Goal: Task Accomplishment & Management: Manage account settings

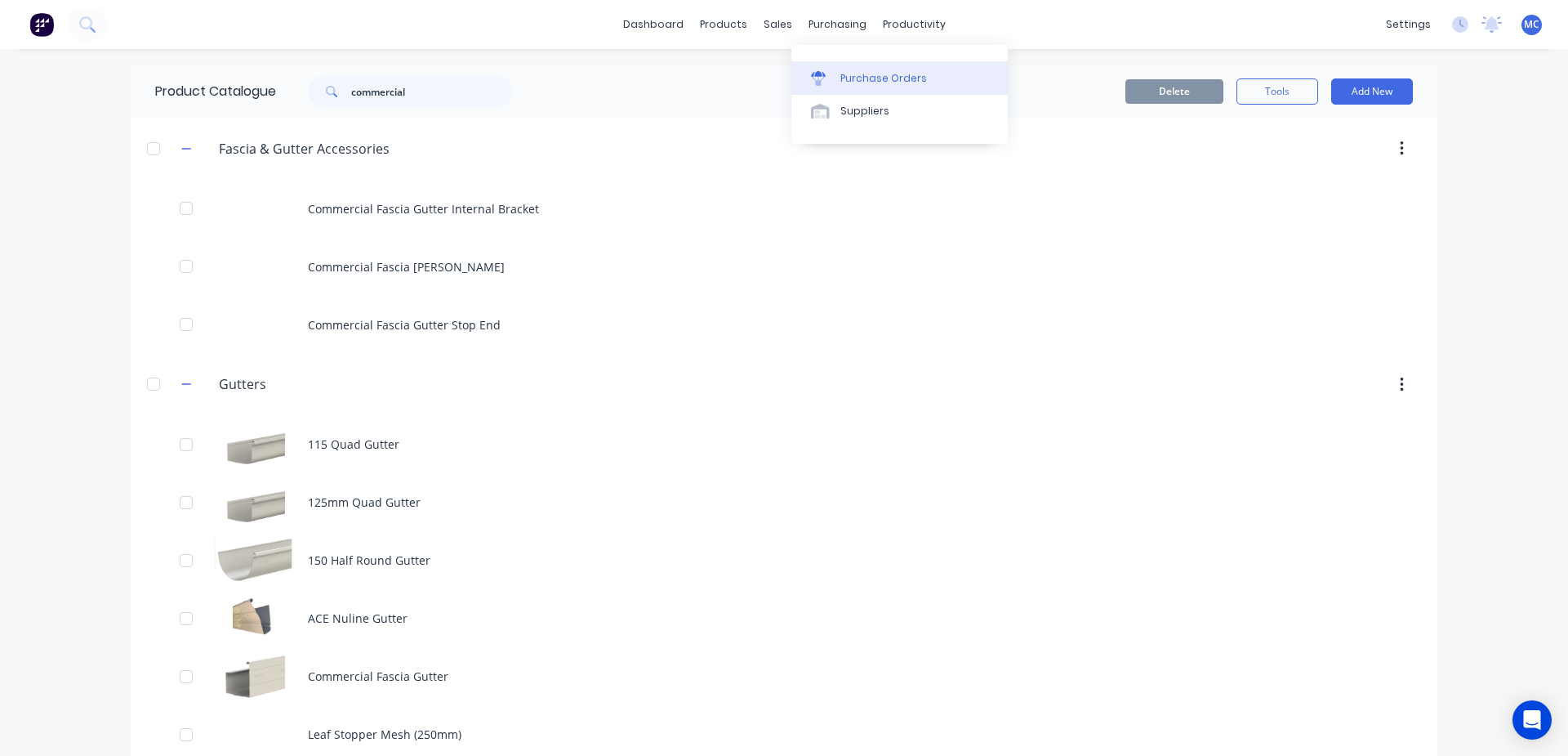
click at [864, 71] on div "Purchase Orders" at bounding box center [883, 78] width 87 height 15
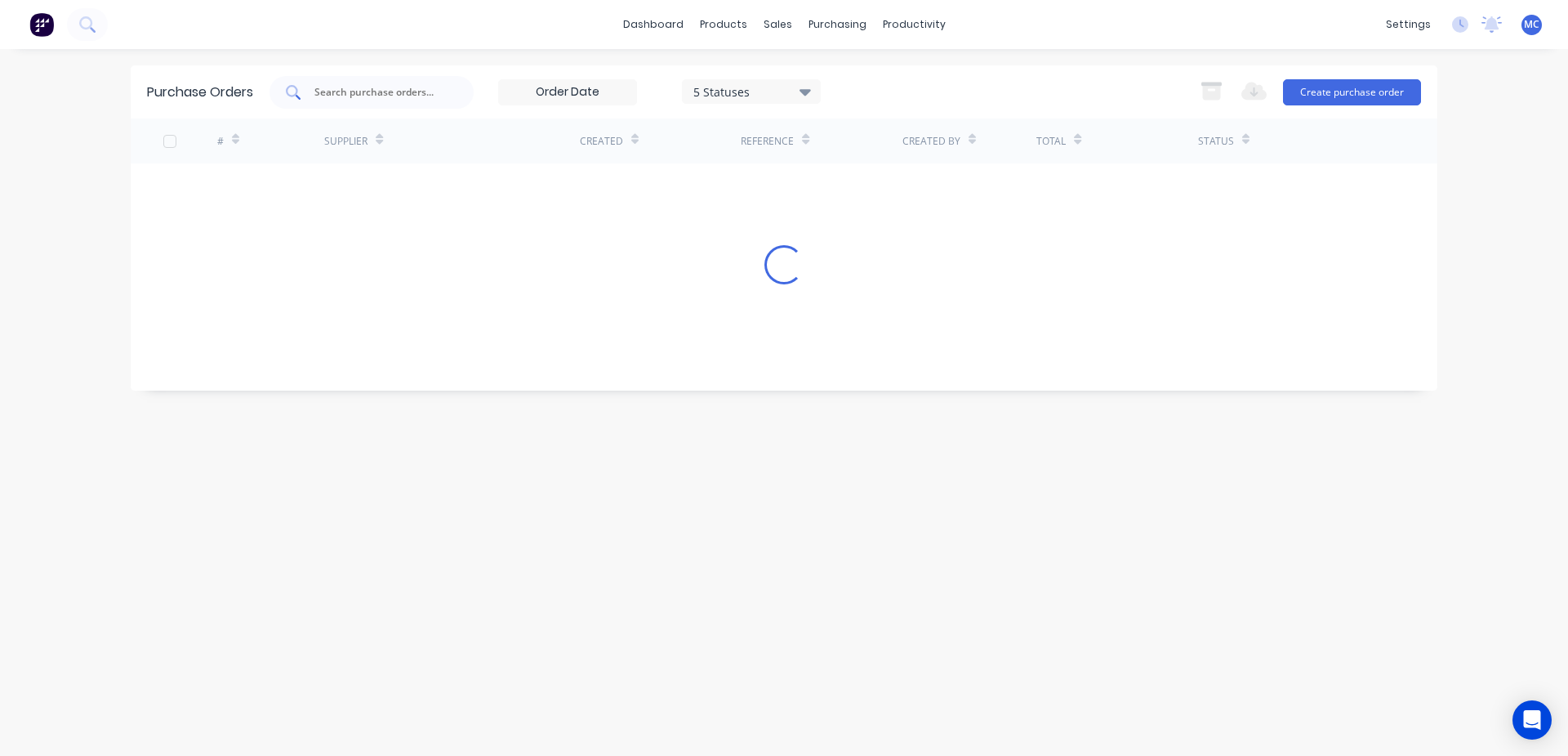
click at [423, 98] on input "text" at bounding box center [380, 92] width 135 height 17
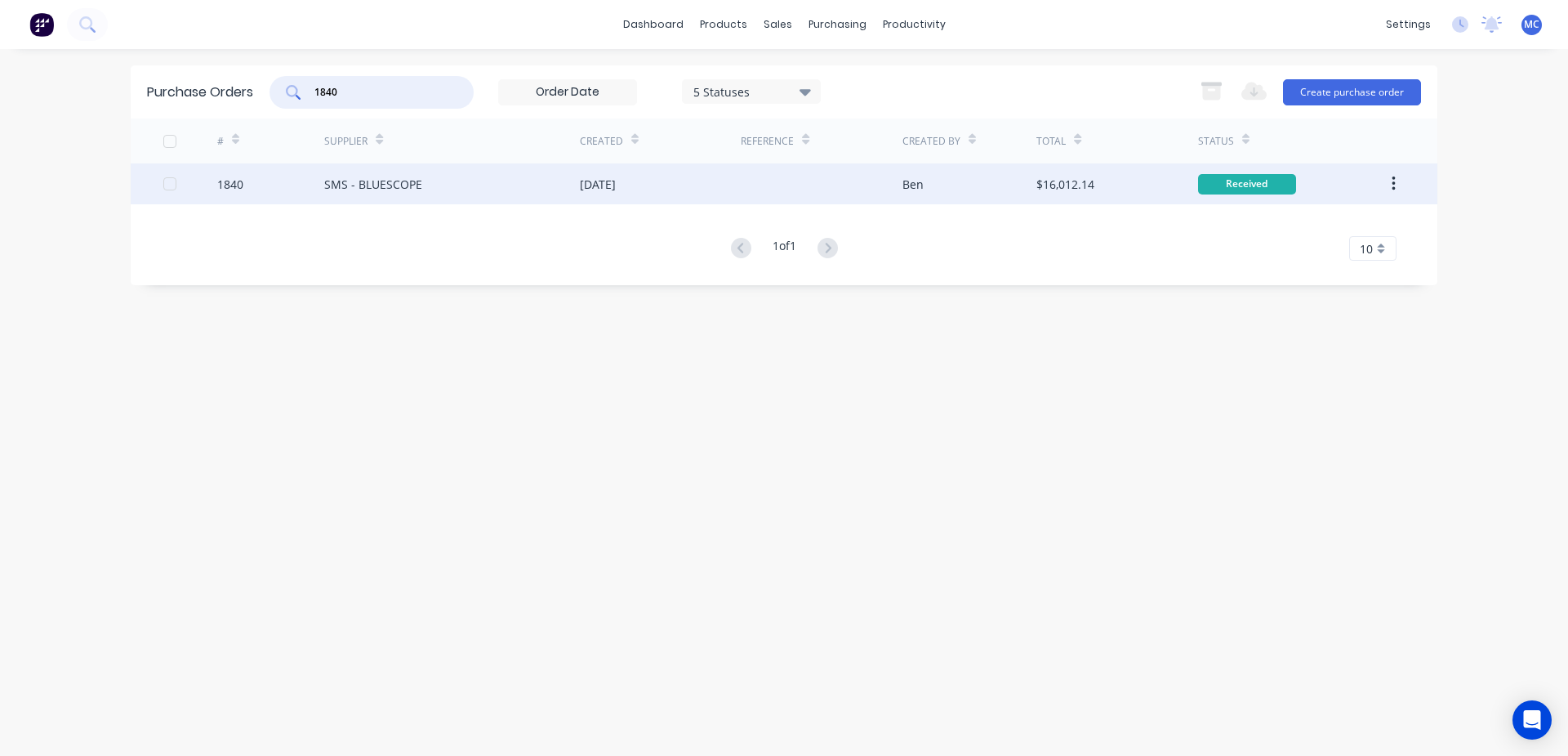
type input "1840"
click at [588, 200] on div "[DATE]" at bounding box center [659, 184] width 161 height 41
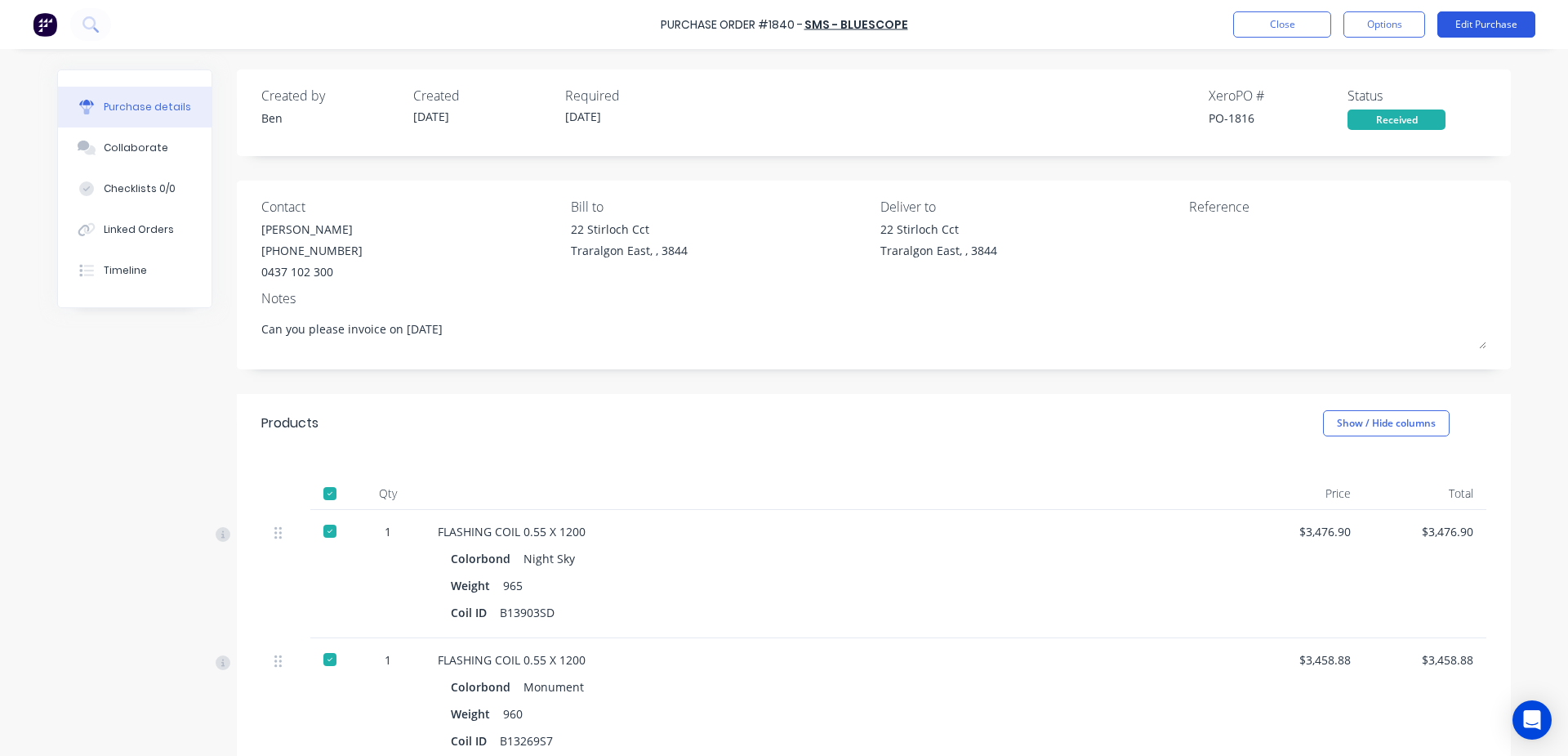
click at [1492, 18] on button "Edit Purchase" at bounding box center [1486, 24] width 98 height 26
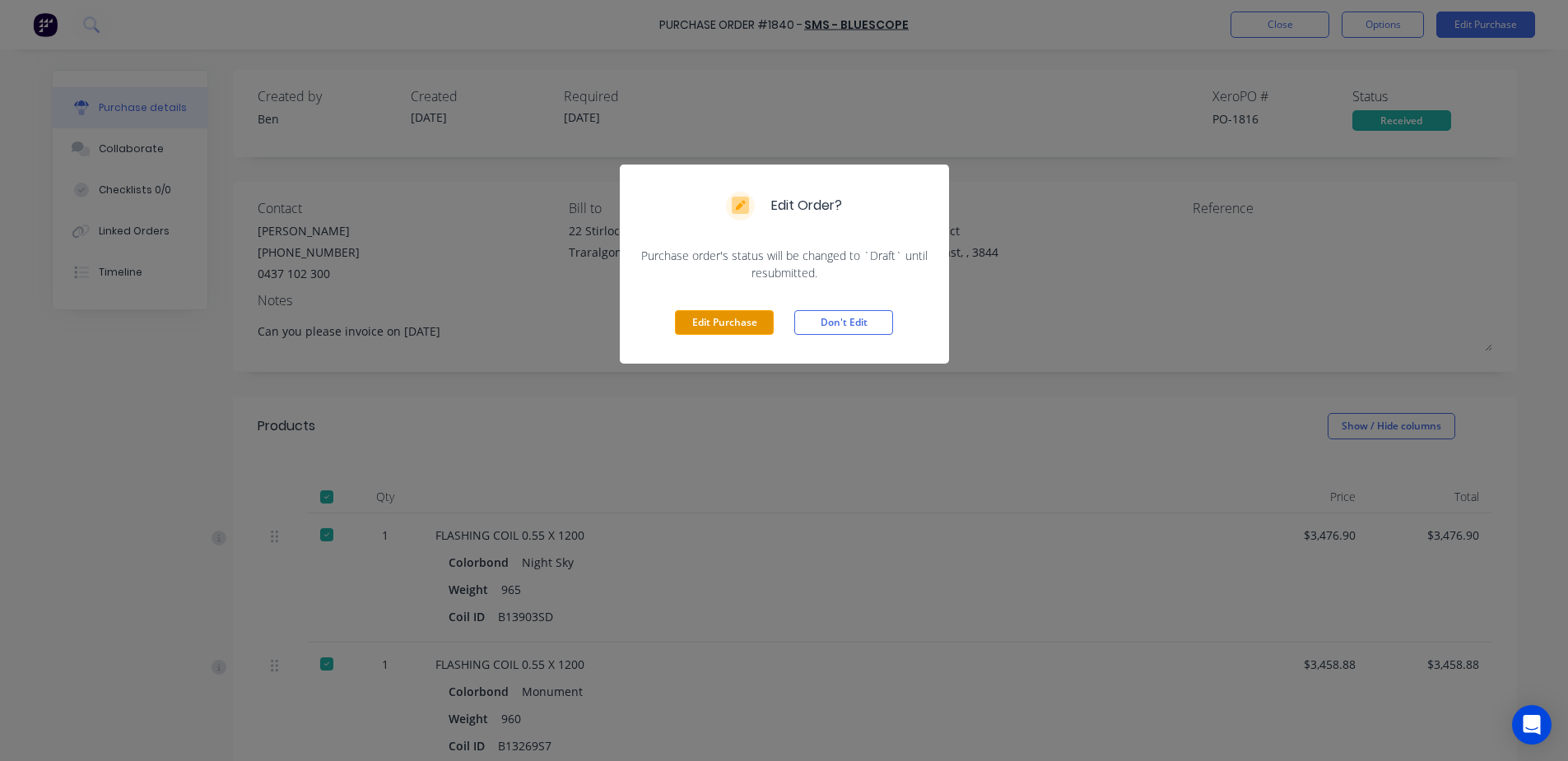
click at [738, 321] on button "Edit Purchase" at bounding box center [724, 322] width 99 height 25
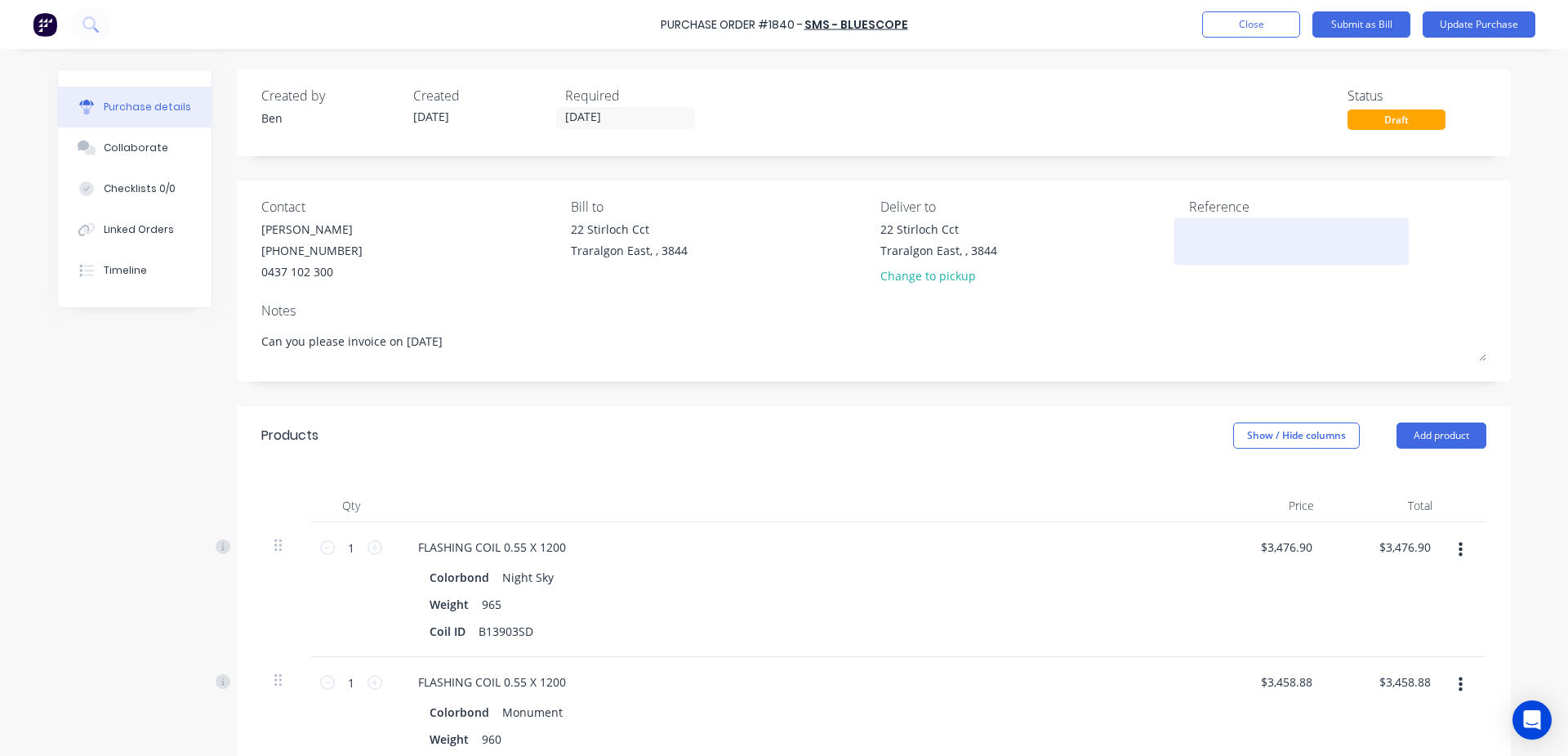
click at [1256, 248] on textarea at bounding box center [1291, 239] width 205 height 37
type textarea "x"
type textarea "5"
type textarea "x"
type textarea "57"
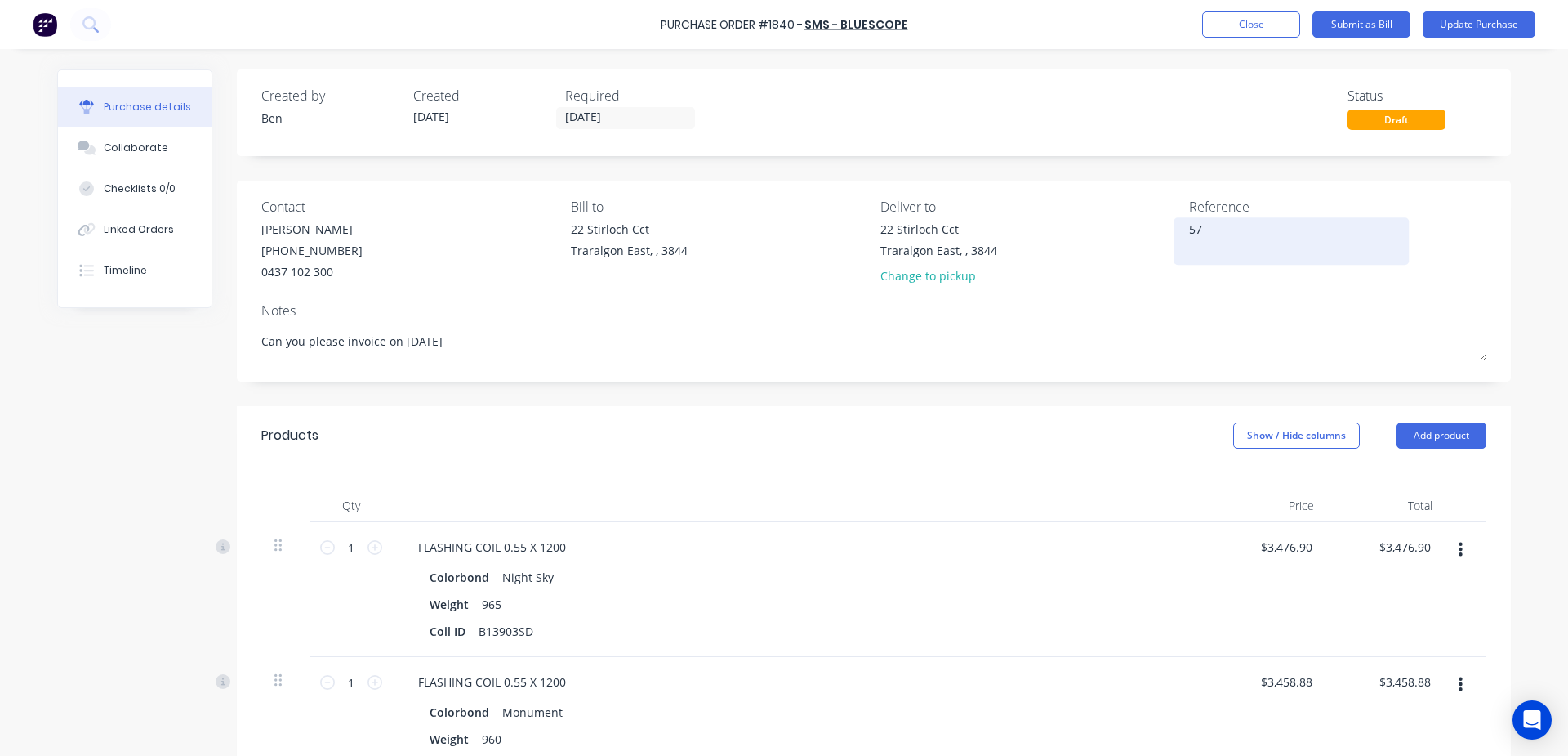
type textarea "x"
type textarea "576"
type textarea "x"
type textarea "5769"
type textarea "x"
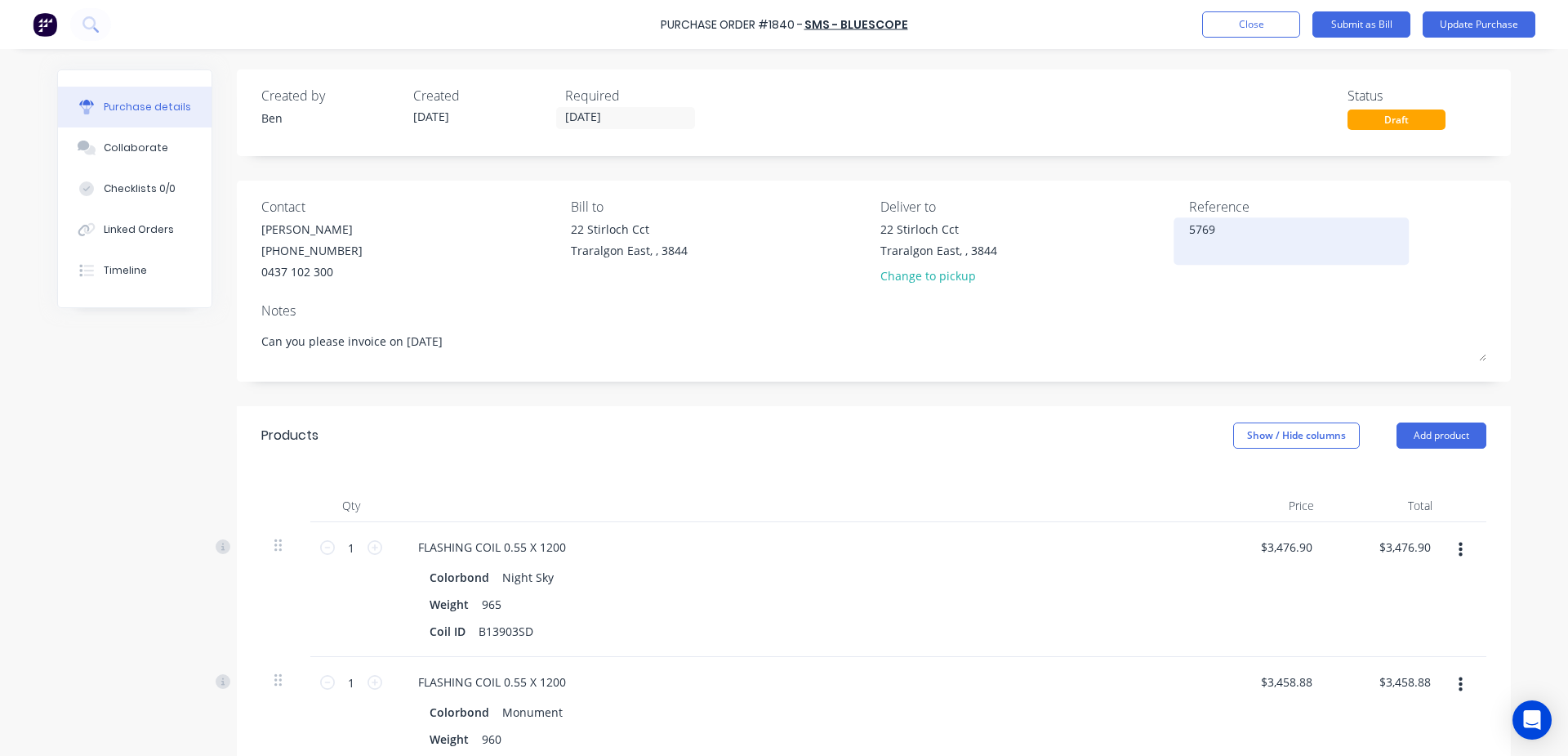
type textarea "57696"
type textarea "x"
type textarea "576969"
type textarea "x"
type textarea "5769699"
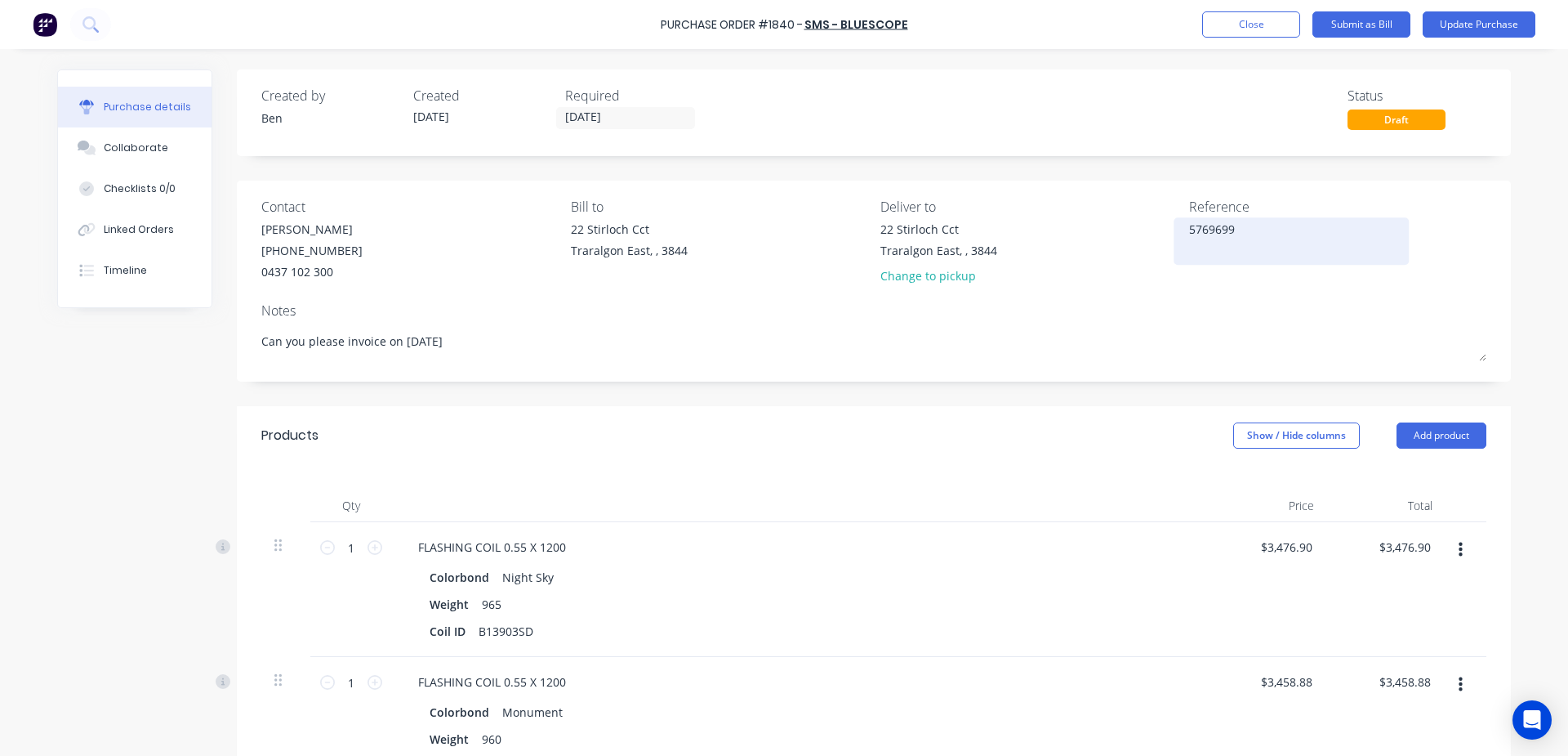
type textarea "x"
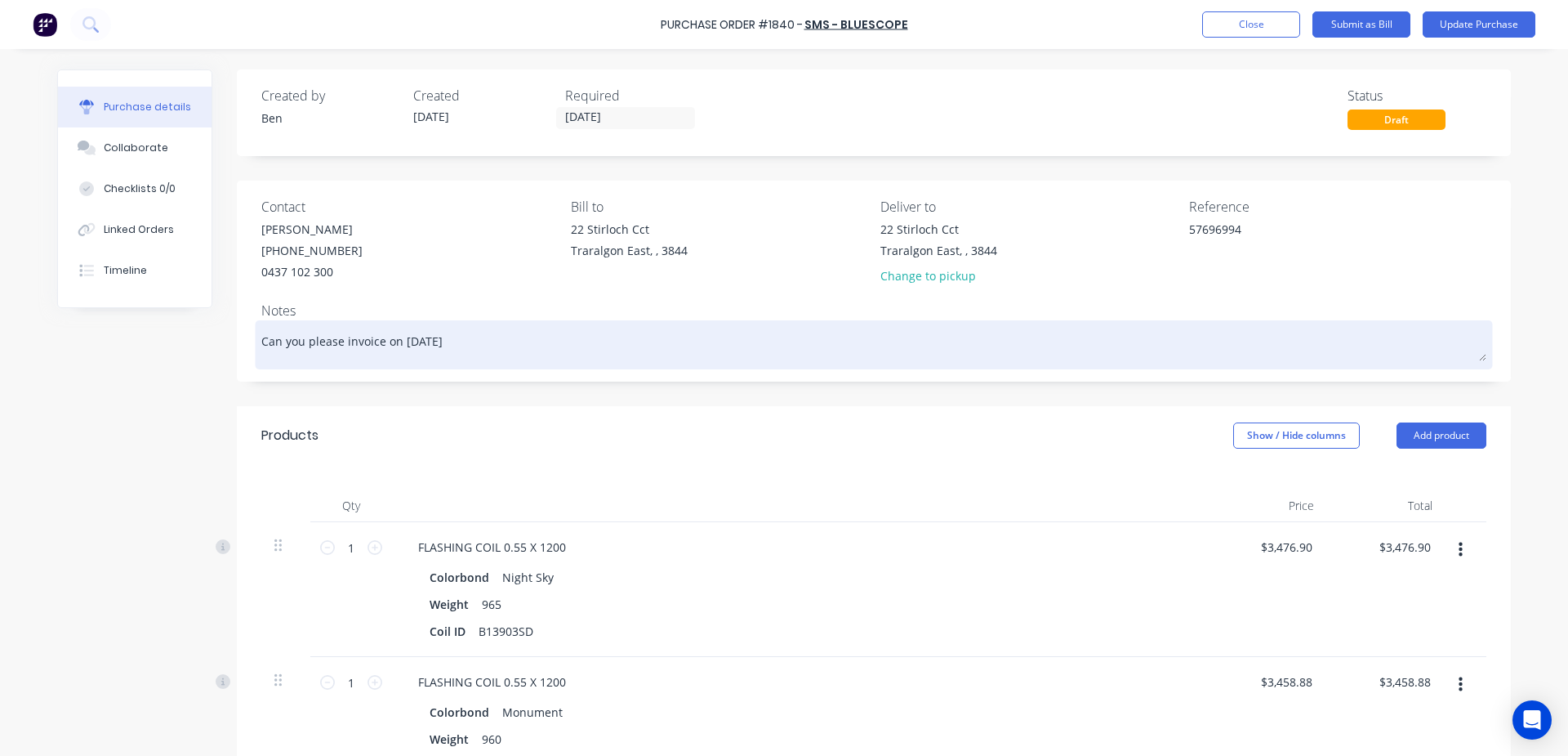
type textarea "57696994"
type textarea "x"
type textarea "57696994"
click at [883, 338] on textarea "Can you please invoice on [DATE]" at bounding box center [874, 343] width 1225 height 37
click at [939, 345] on textarea "Can you please invoice on [DATE]" at bounding box center [874, 343] width 1225 height 37
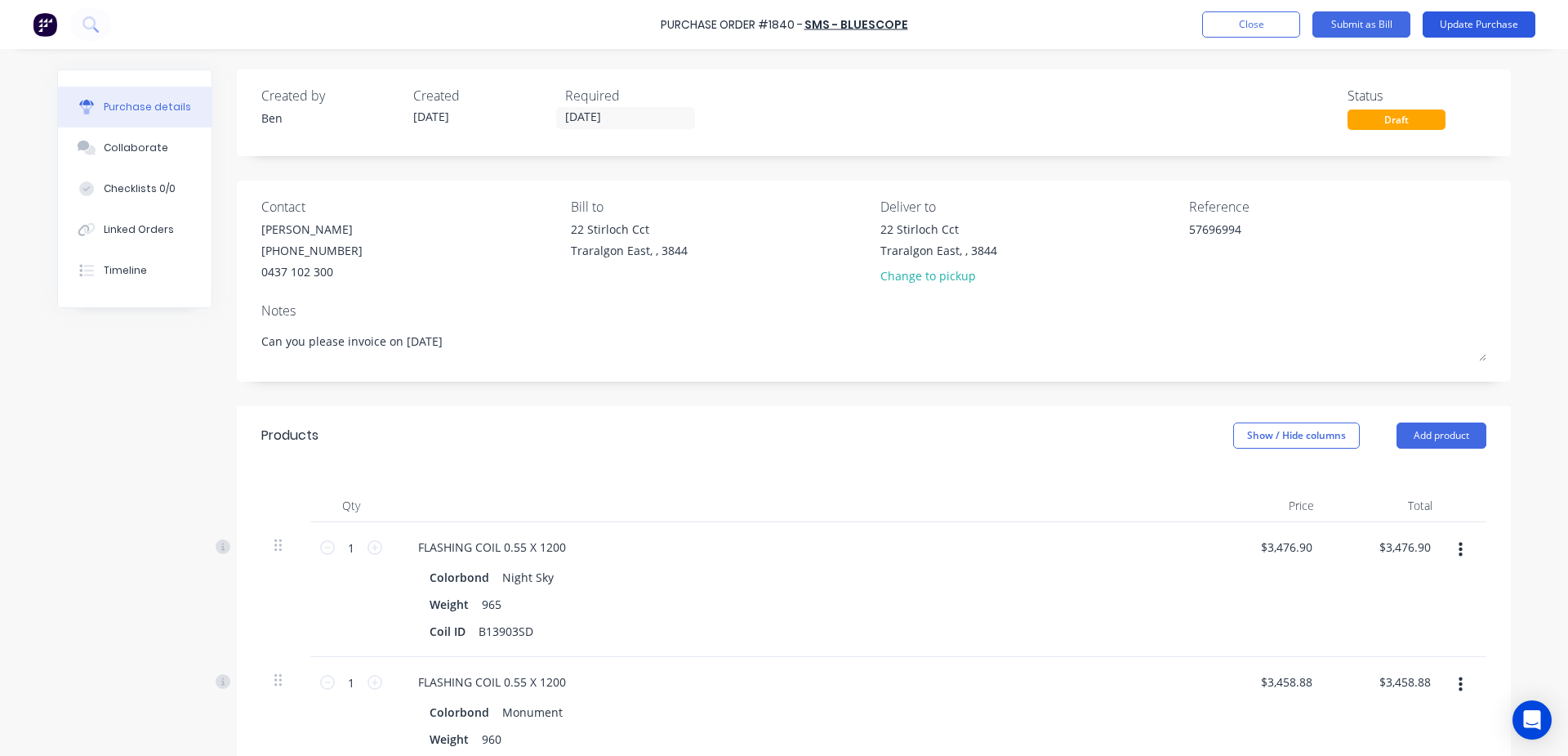
click at [1482, 19] on button "Update Purchase" at bounding box center [1479, 24] width 113 height 26
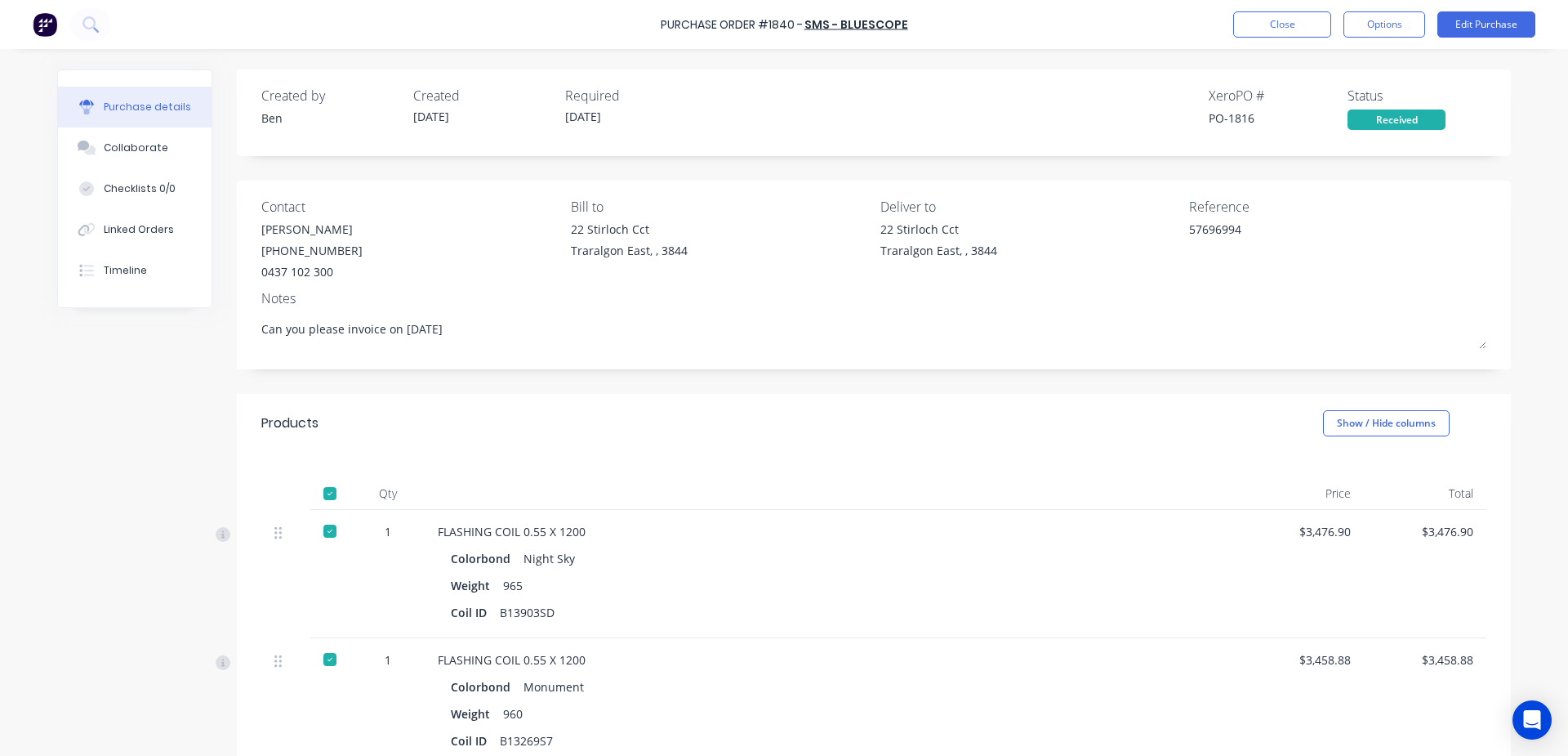
click at [1374, 9] on div "Purchase Order #1840 - SMS - BLUESCOPE Close Options Edit Purchase" at bounding box center [784, 24] width 1568 height 49
click at [1372, 24] on button "Options" at bounding box center [1384, 24] width 82 height 26
click at [1367, 89] on div "Convert to Bill" at bounding box center [1347, 99] width 126 height 23
type textarea "x"
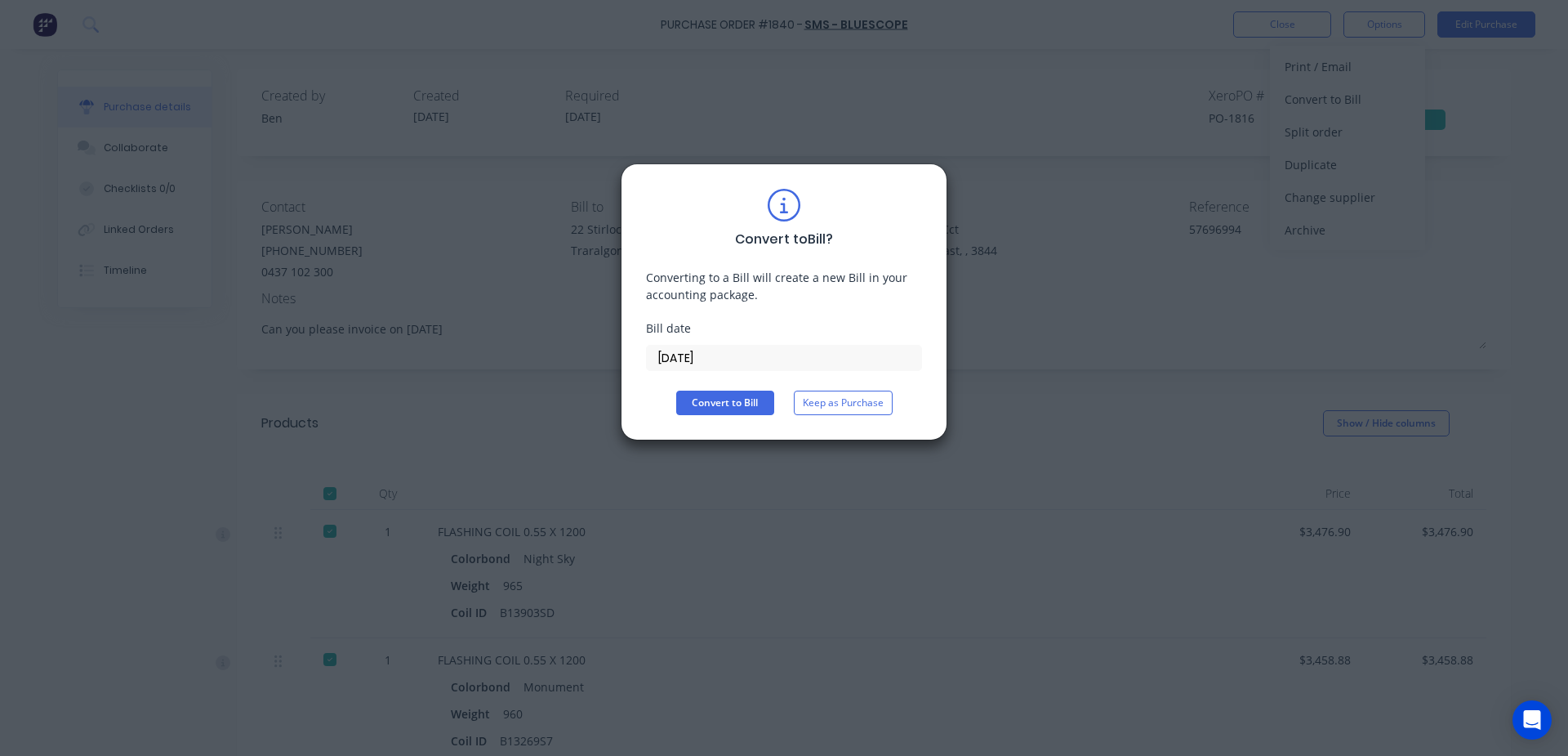
click at [725, 365] on input "[DATE]" at bounding box center [784, 358] width 275 height 24
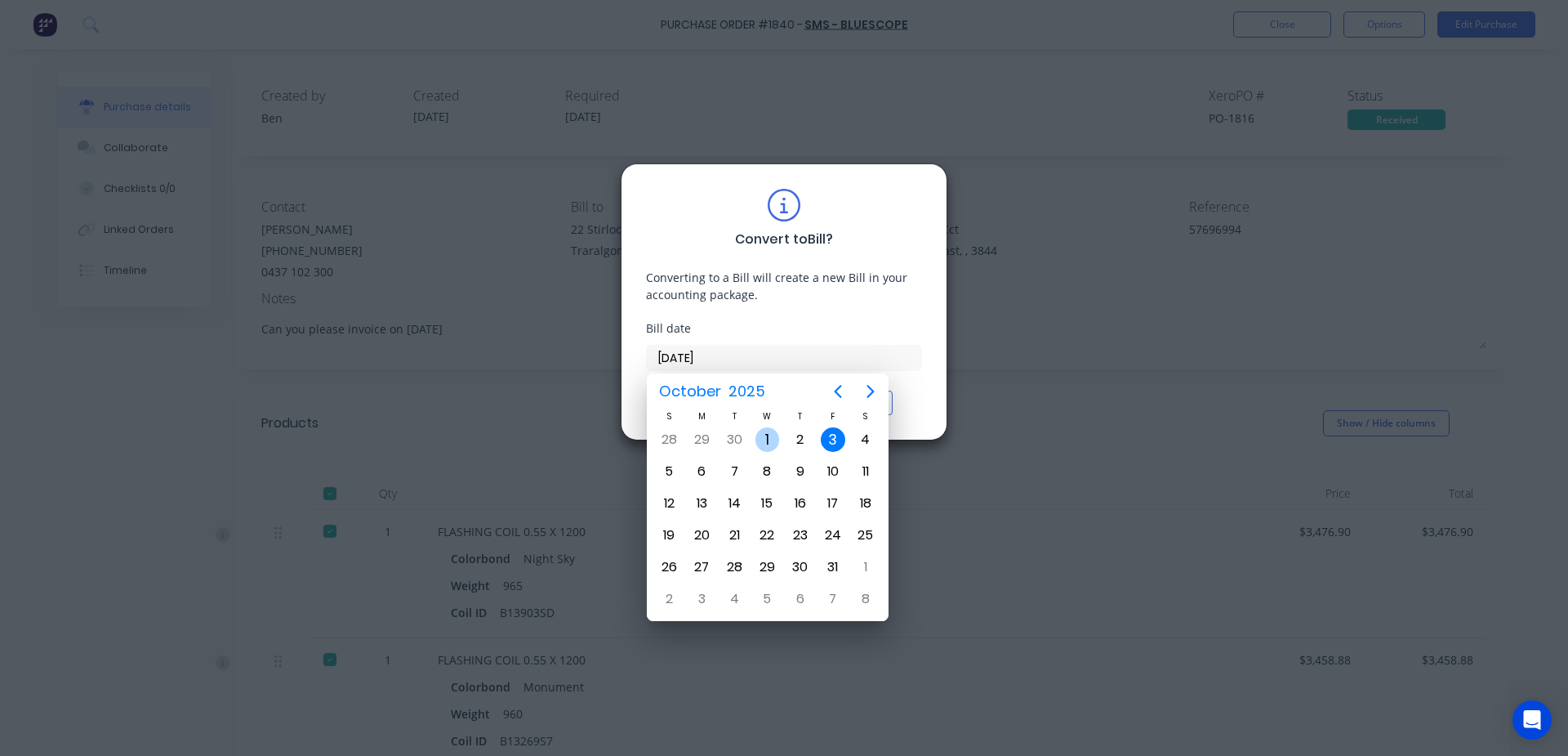
click at [770, 442] on div "1" at bounding box center [767, 439] width 24 height 24
type input "[DATE]"
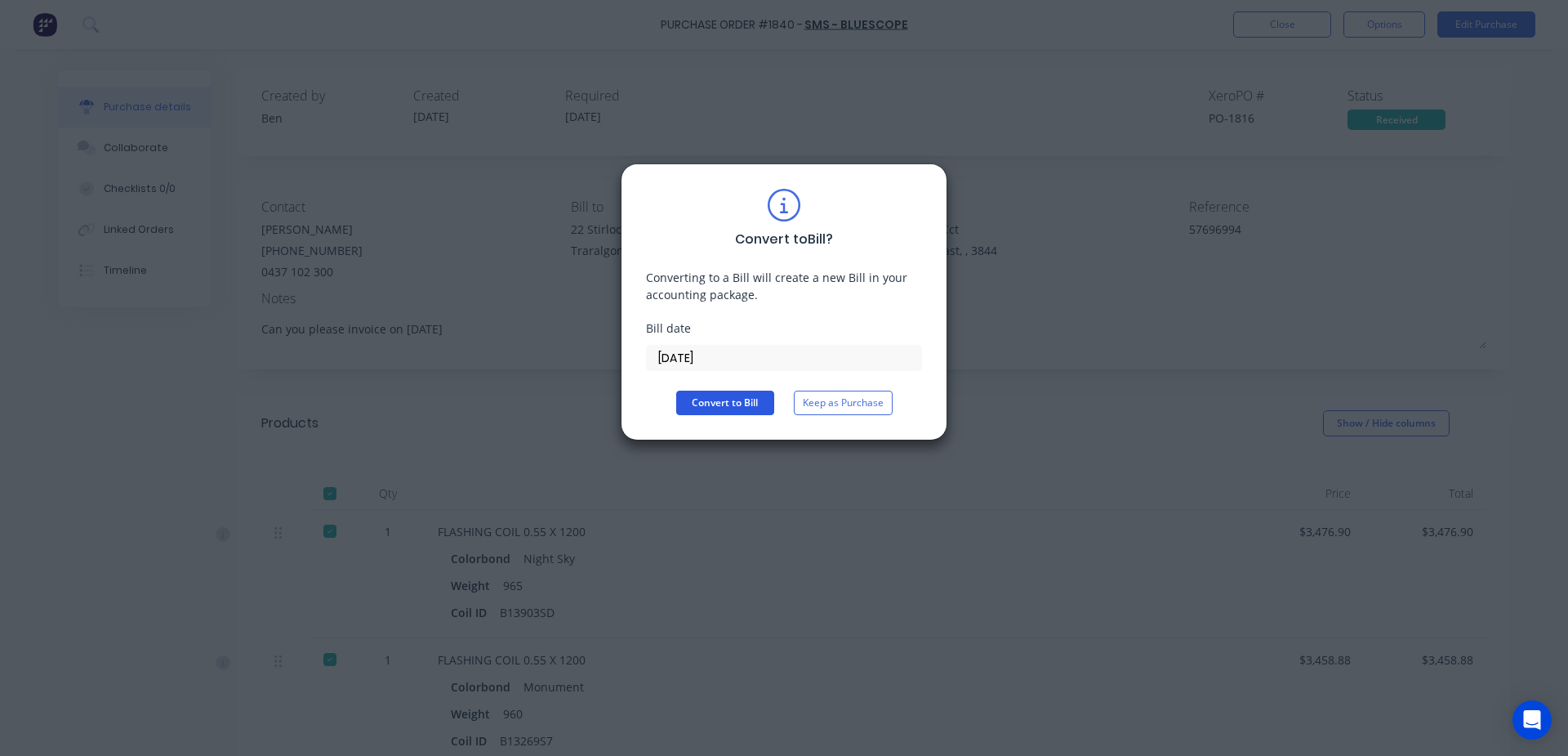
click at [716, 398] on button "Convert to Bill" at bounding box center [725, 402] width 98 height 24
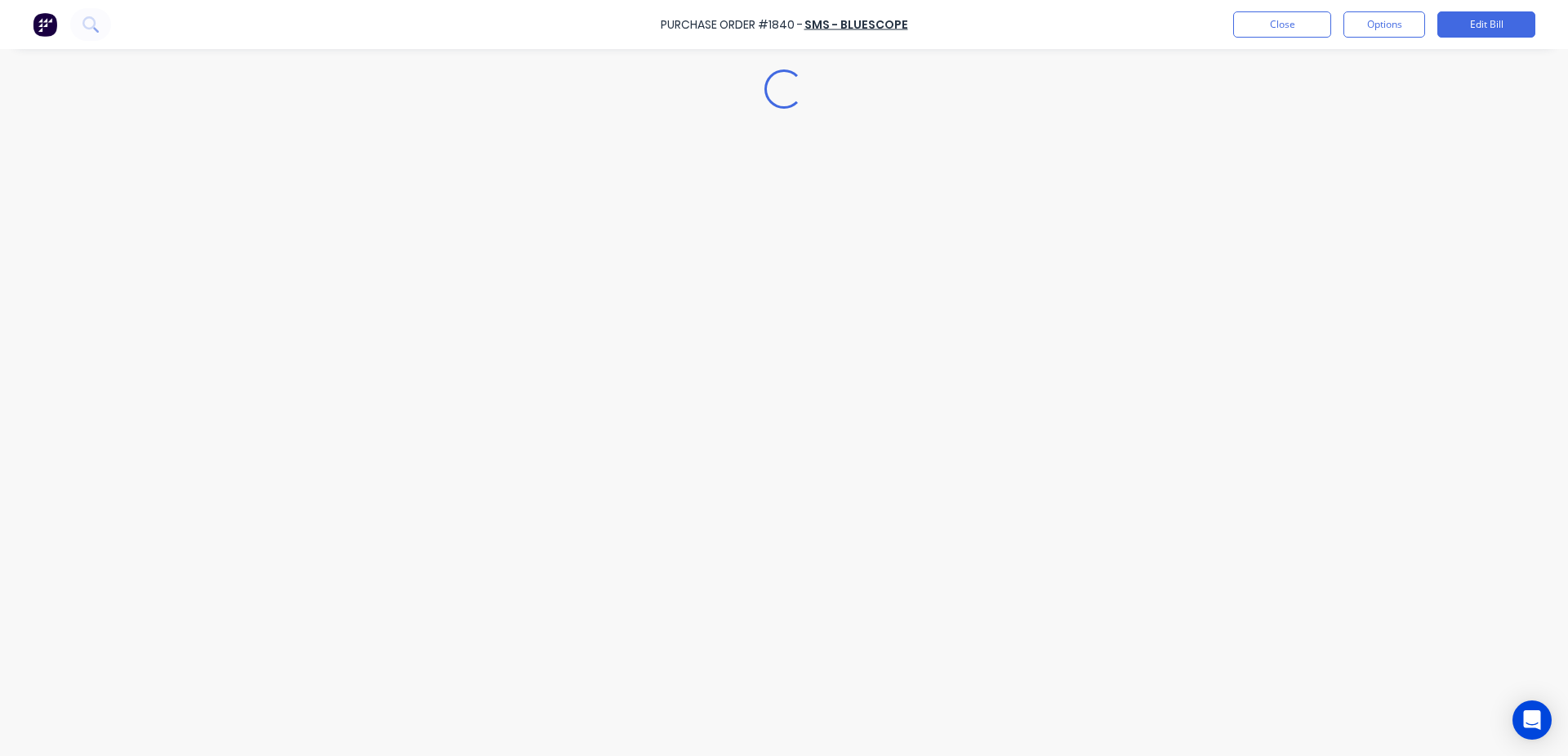
type textarea "x"
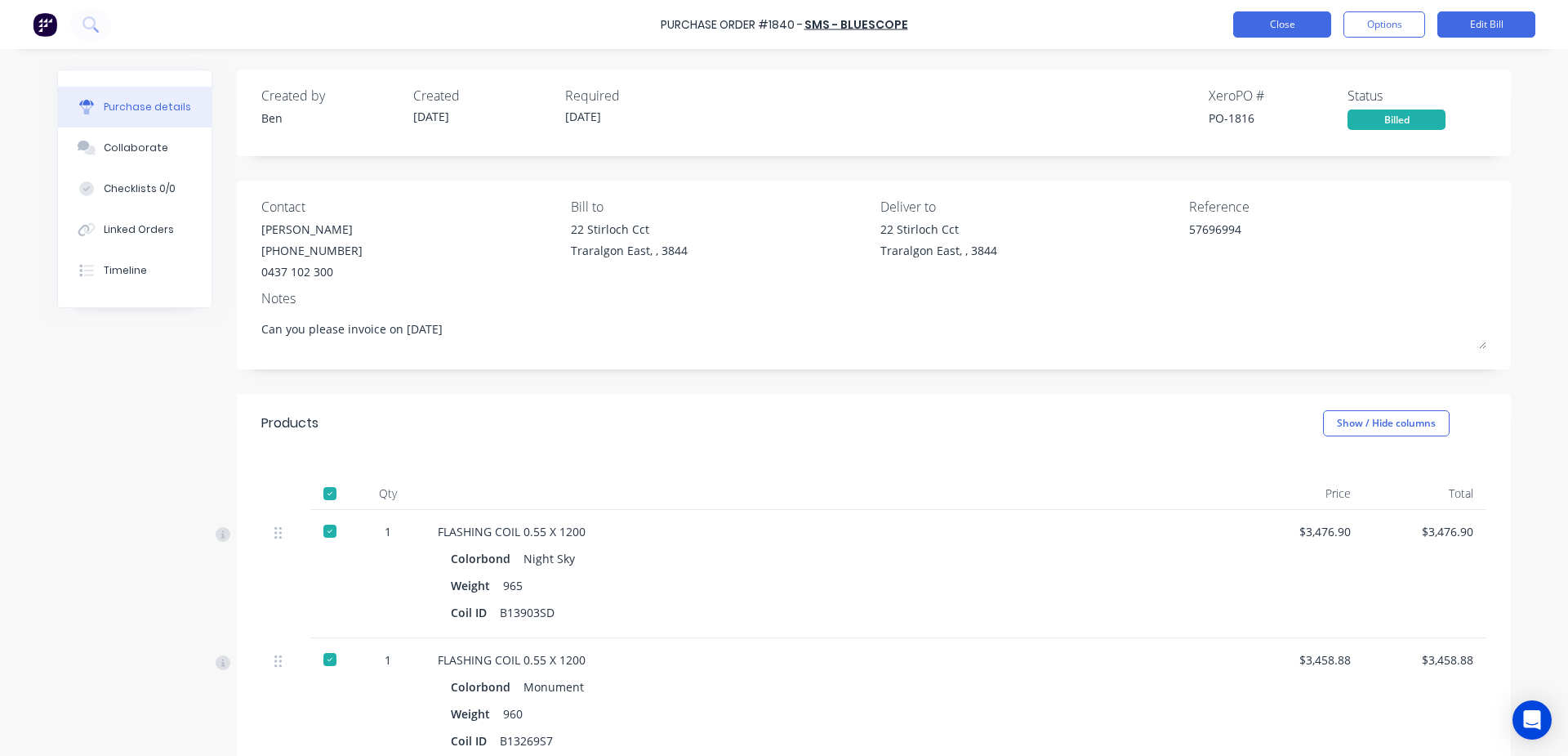
click at [1309, 11] on div "Purchase Order #1840 - SMS - BLUESCOPE Close Options Edit Bill" at bounding box center [784, 24] width 1568 height 49
click at [1298, 19] on button "Close" at bounding box center [1282, 24] width 98 height 26
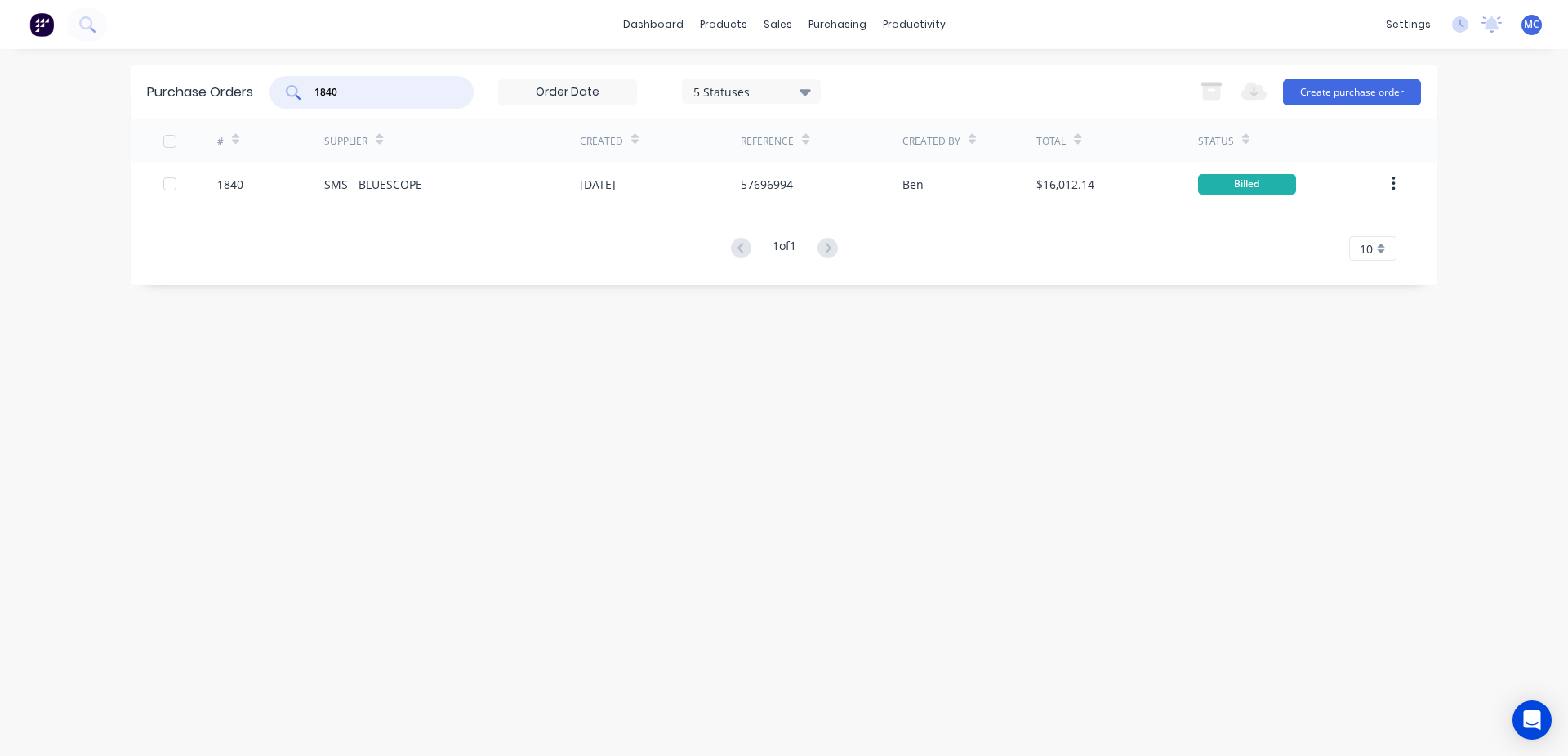
drag, startPoint x: 281, startPoint y: 94, endPoint x: 266, endPoint y: 97, distance: 15.3
click at [266, 97] on div "Purchase Orders 1840 5 Statuses 5 Statuses Export to Excel (XLSX) Create purcha…" at bounding box center [784, 92] width 1307 height 54
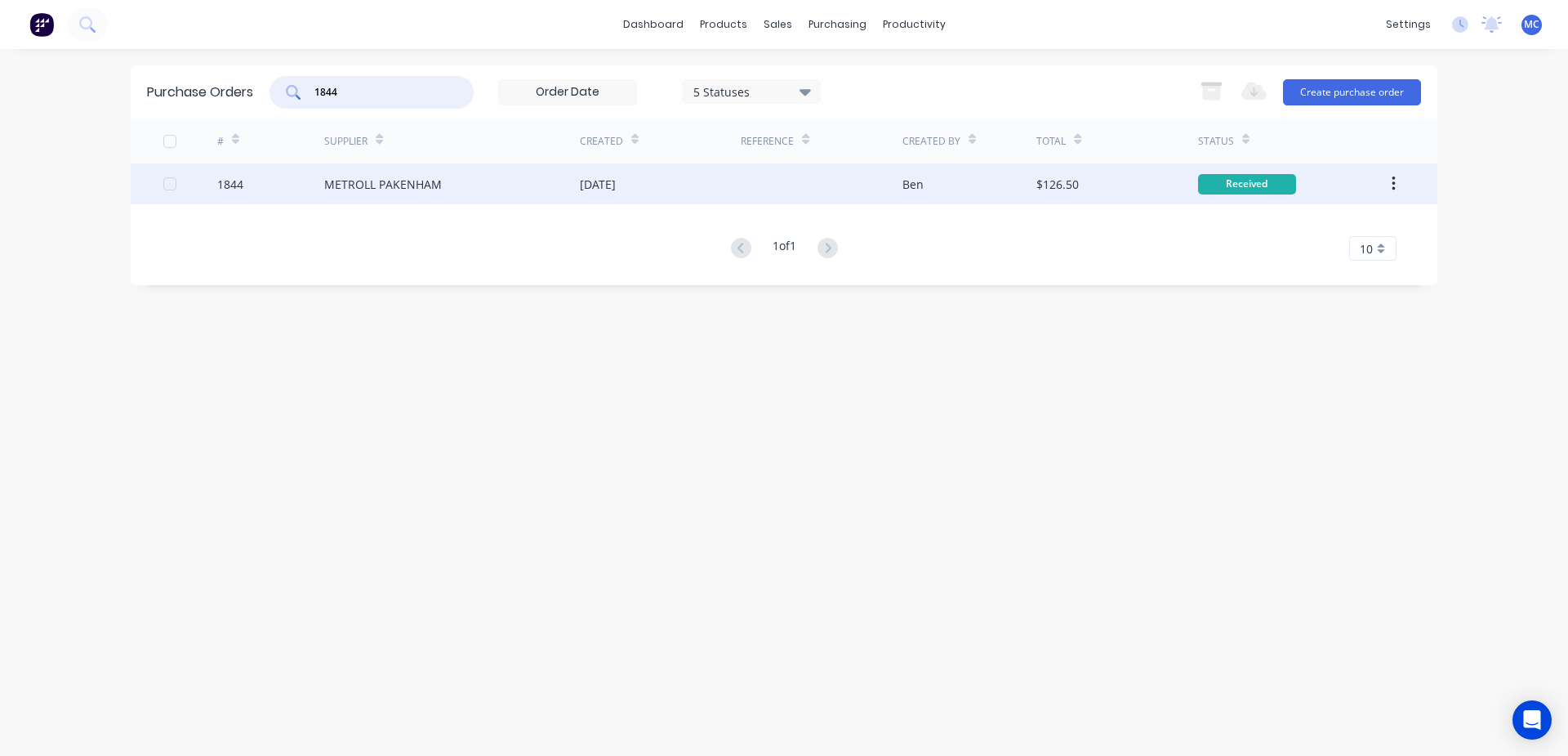
type input "1844"
click at [721, 193] on div "[DATE]" at bounding box center [659, 184] width 161 height 41
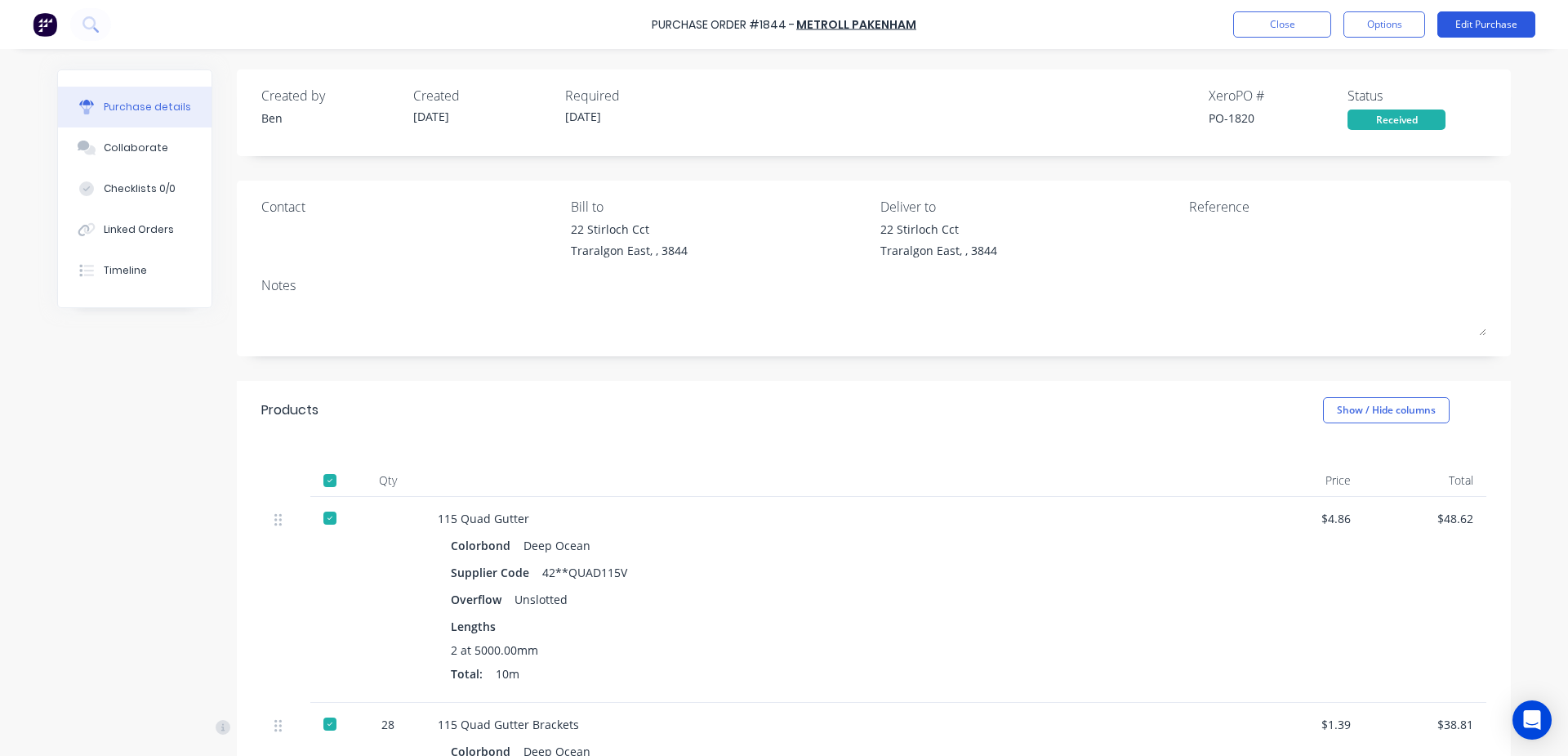
click at [1487, 23] on button "Edit Purchase" at bounding box center [1486, 24] width 98 height 26
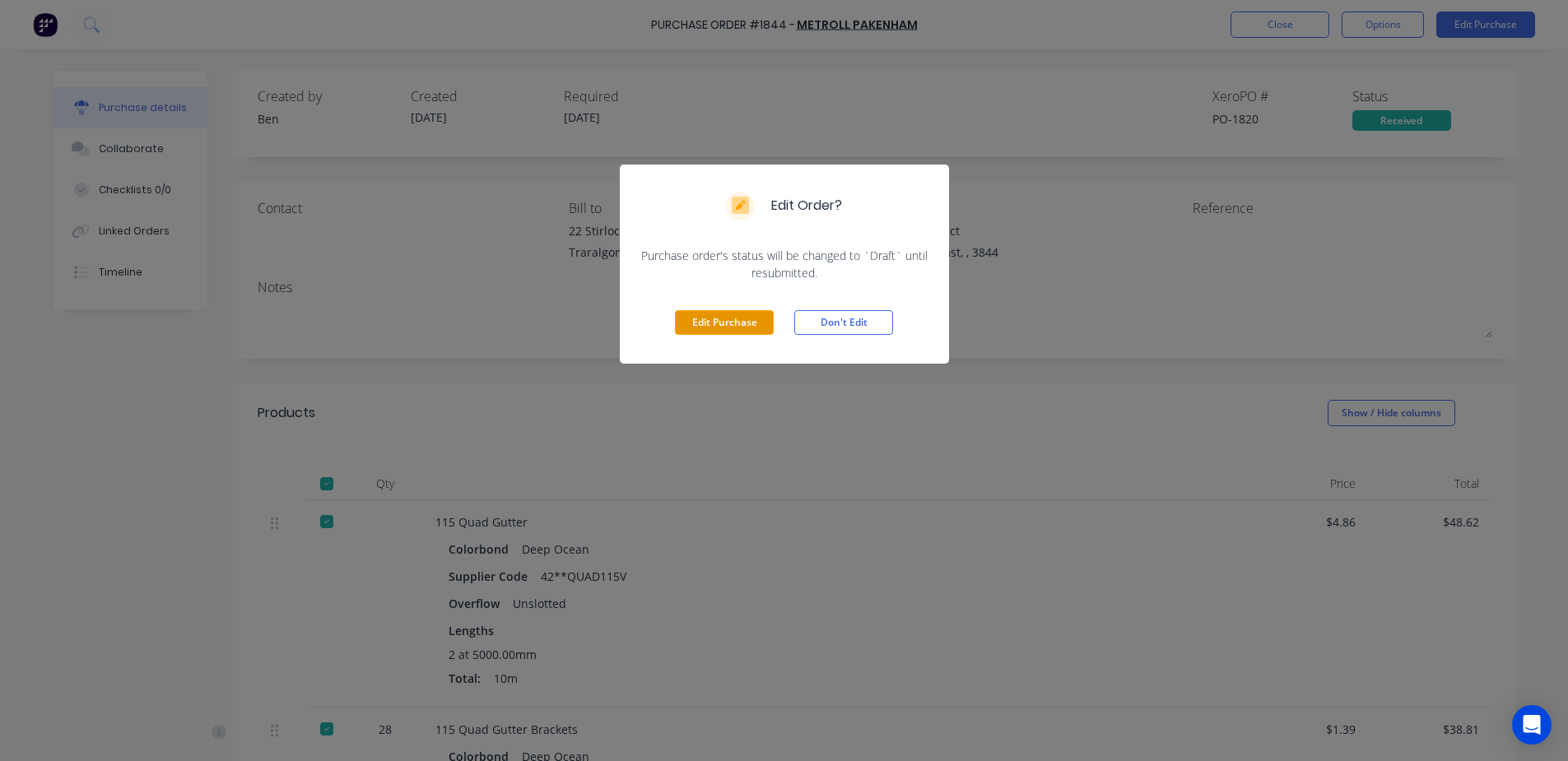
click at [714, 325] on button "Edit Purchase" at bounding box center [724, 322] width 99 height 25
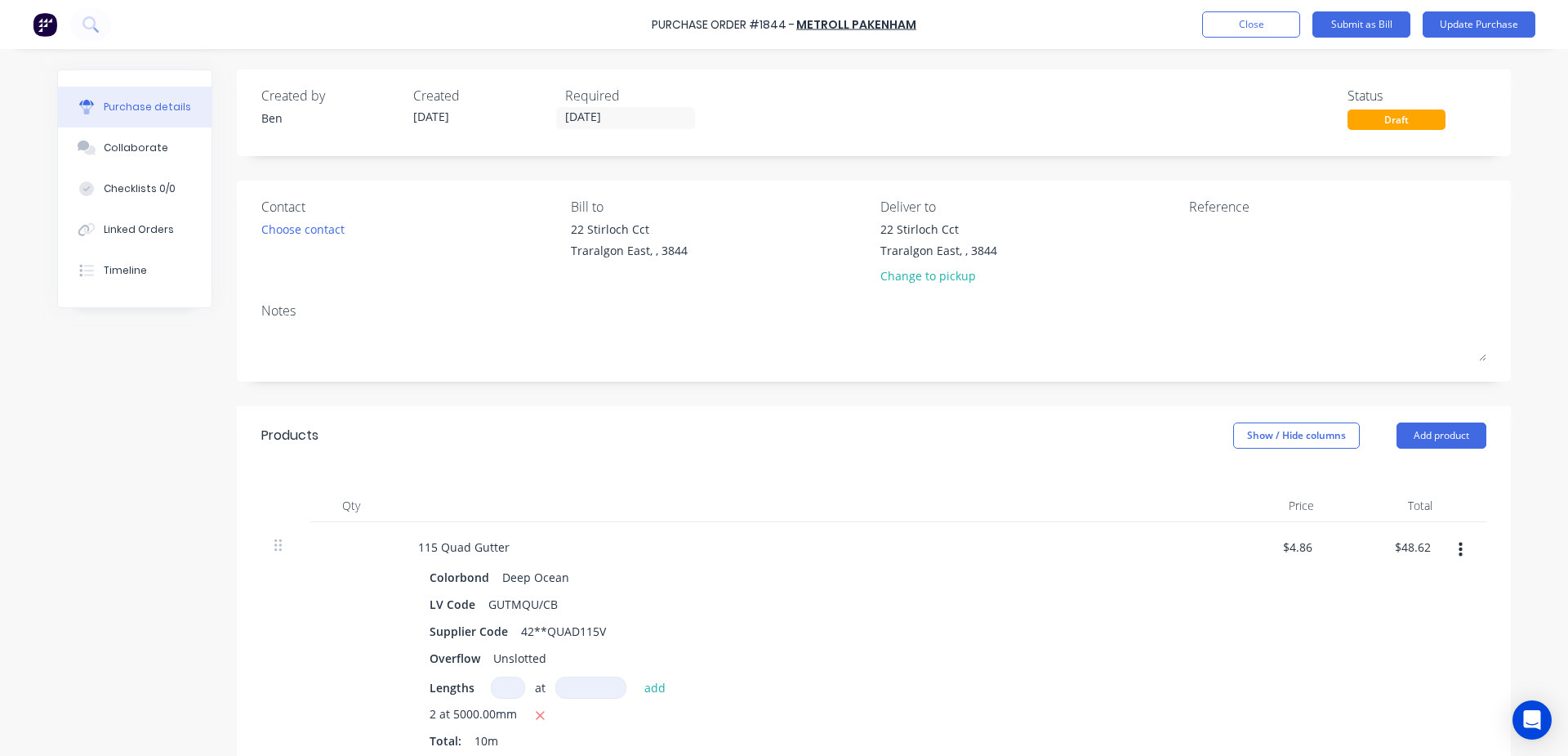
click at [1237, 239] on textarea at bounding box center [1291, 239] width 205 height 37
type textarea "x"
type textarea "1"
type textarea "x"
type textarea "14"
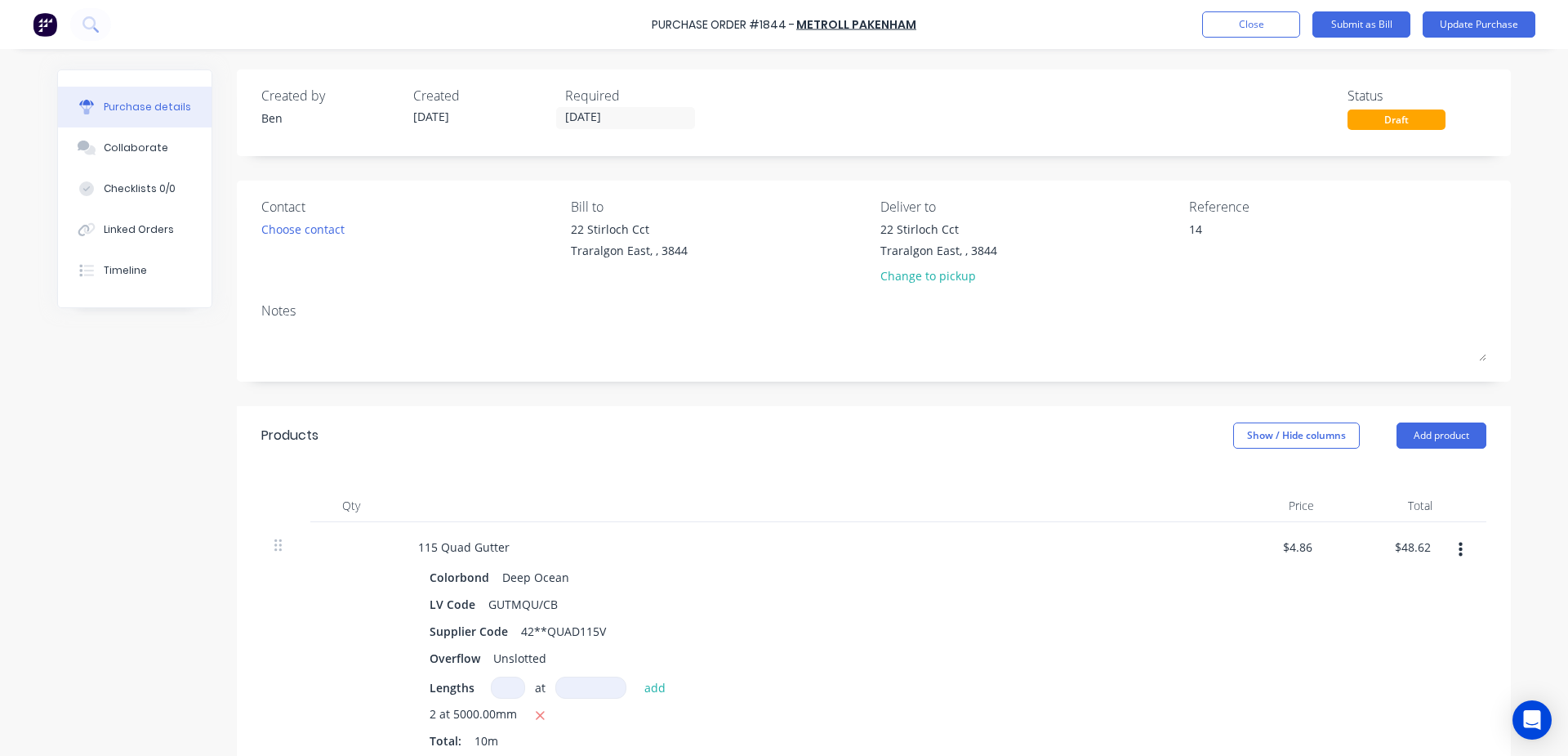
type textarea "x"
type textarea "149"
type textarea "x"
type textarea "1494"
type textarea "x"
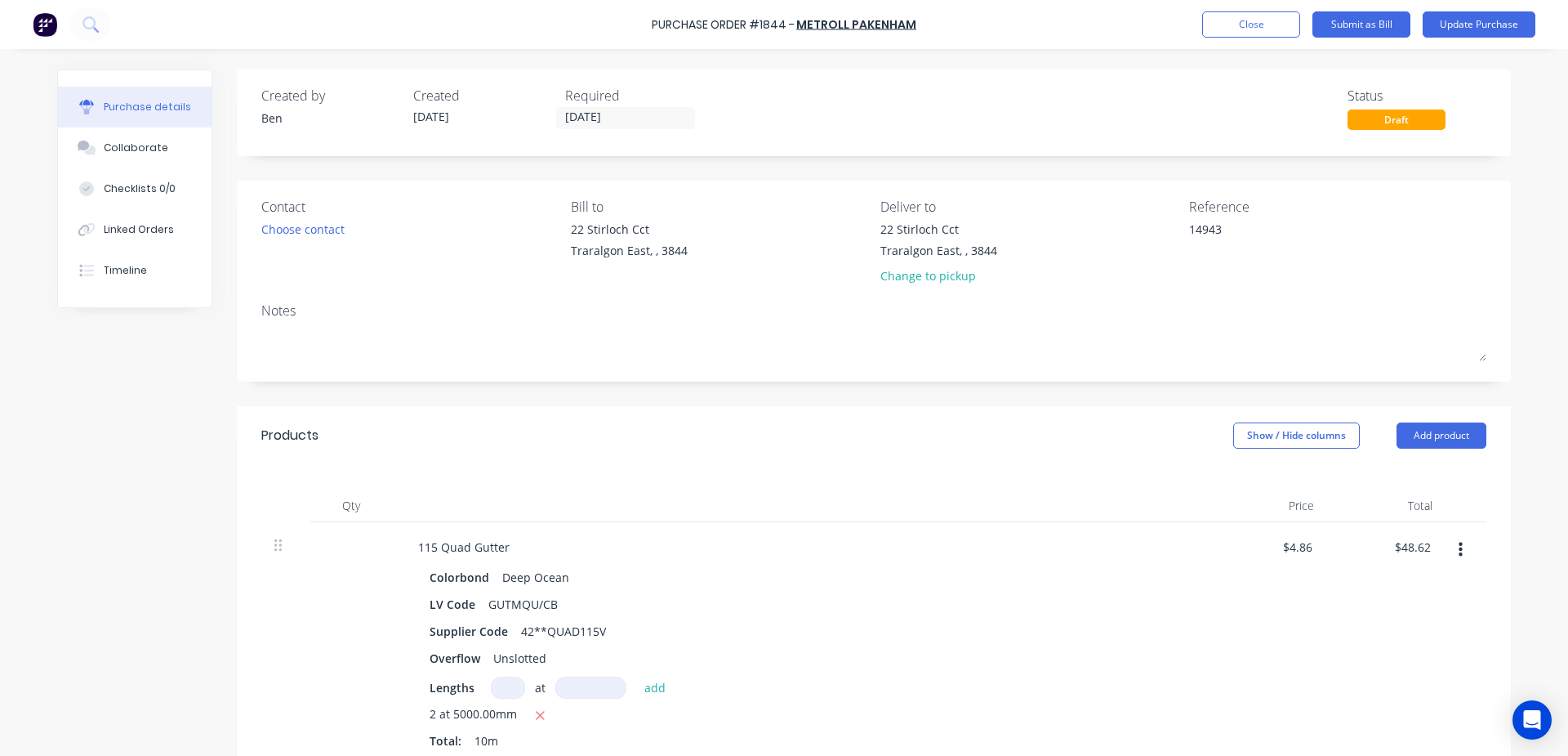
type textarea "149435"
type textarea "x"
type textarea "1494356"
type textarea "x"
type textarea "149435"
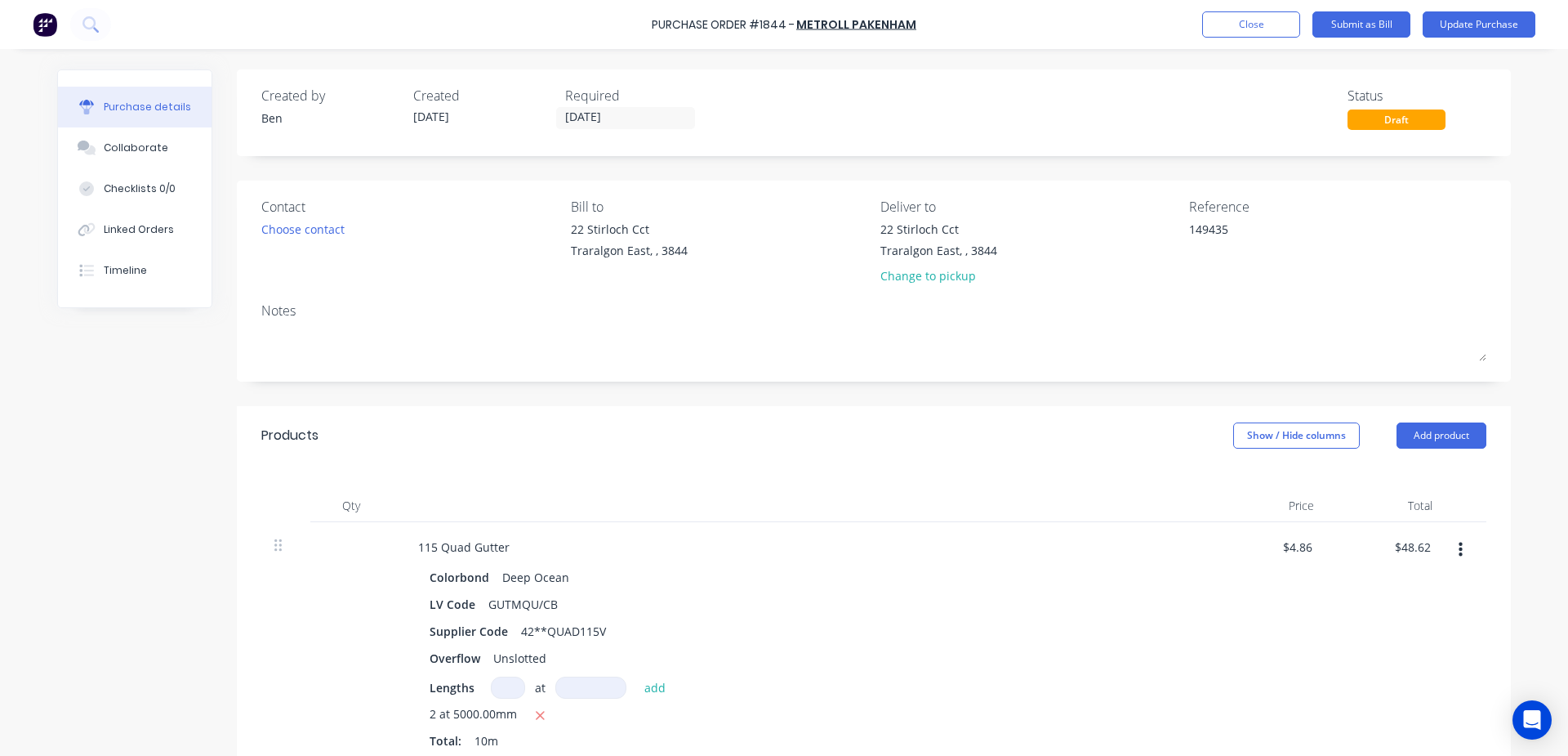
type textarea "x"
type textarea "149435"
click at [932, 431] on div "Products Show / Hide columns Add product" at bounding box center [874, 435] width 1274 height 58
click at [1492, 27] on button "Update Purchase" at bounding box center [1479, 24] width 113 height 26
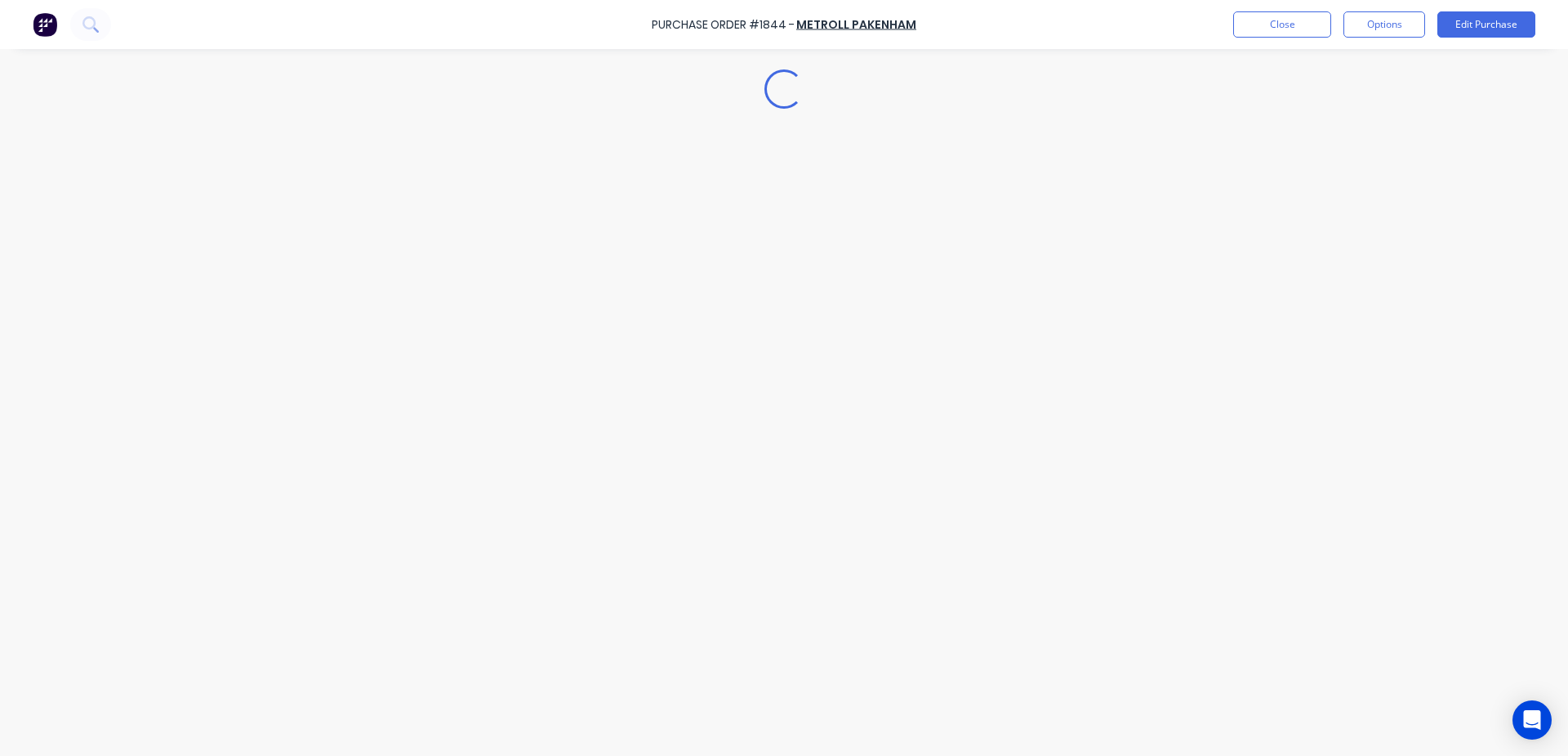
type textarea "x"
